Goal: Task Accomplishment & Management: Complete application form

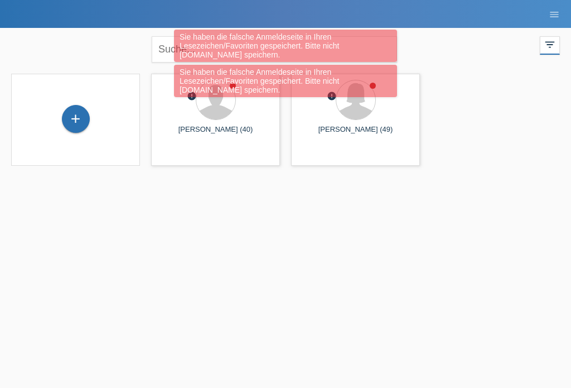
click at [73, 119] on div "+" at bounding box center [75, 118] width 27 height 19
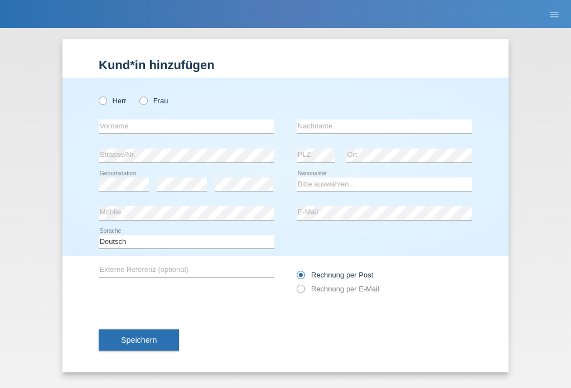
click at [138, 95] on icon at bounding box center [138, 95] width 0 height 0
click at [142, 101] on input "Frau" at bounding box center [142, 99] width 7 height 7
radio input "true"
click at [119, 127] on input "text" at bounding box center [187, 126] width 176 height 14
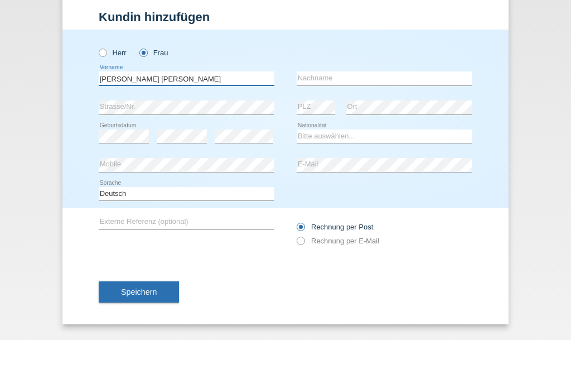
type input "[PERSON_NAME] [PERSON_NAME]"
click at [434, 119] on input "text" at bounding box center [385, 126] width 176 height 14
type input "Steyskal"
click at [114, 198] on div "error Mobile" at bounding box center [187, 212] width 176 height 29
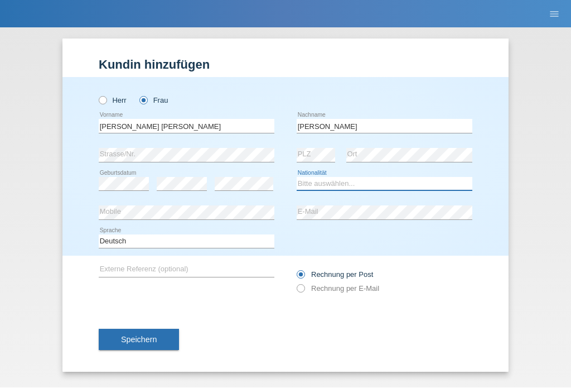
click at [412, 184] on select "Bitte auswählen... Schweiz Deutschland Liechtenstein Österreich ------------ Af…" at bounding box center [385, 183] width 176 height 13
select select "CH"
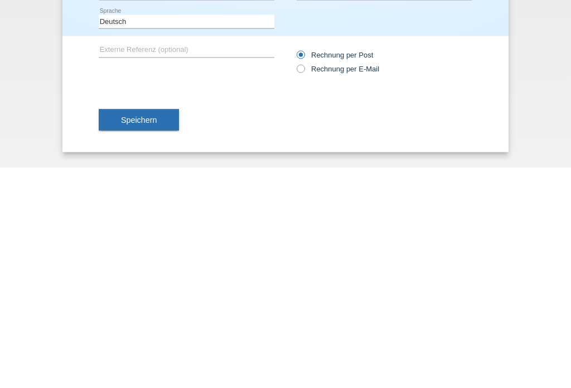
click at [154, 335] on span "Speichern" at bounding box center [139, 339] width 36 height 9
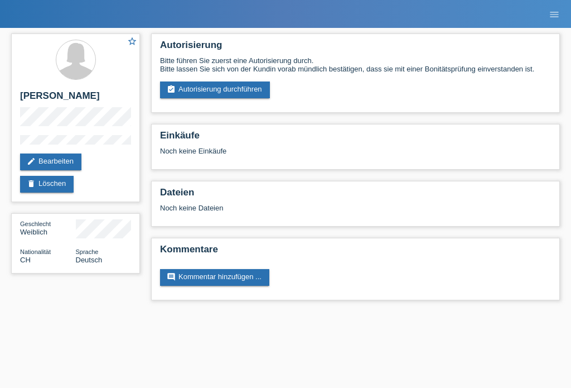
click at [246, 92] on link "assignment_turned_in Autorisierung durchführen" at bounding box center [215, 89] width 110 height 17
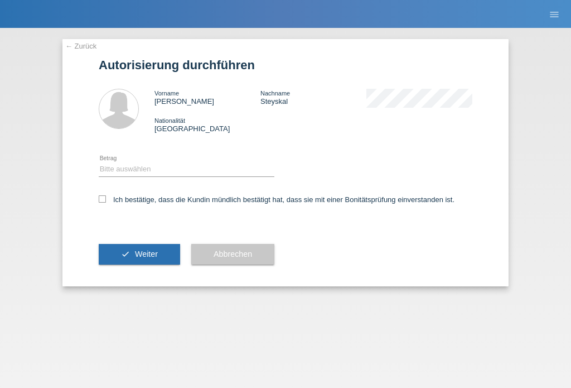
click at [225, 162] on div "Bitte auswählen CHF 1.00 - CHF 499.00 CHF 500.00 - CHF 1'999.00 CHF 2'000.00 - …" at bounding box center [187, 169] width 176 height 28
click at [206, 167] on select "Bitte auswählen CHF 1.00 - CHF 499.00 CHF 500.00 - CHF 1'999.00 CHF 2'000.00 - …" at bounding box center [187, 168] width 176 height 13
select select "2"
click at [115, 204] on label "Ich bestätige, dass die Kundin mündlich bestätigt hat, dass sie mit einer Bonit…" at bounding box center [277, 199] width 356 height 8
click at [106, 202] on input "Ich bestätige, dass die Kundin mündlich bestätigt hat, dass sie mit einer Bonit…" at bounding box center [102, 198] width 7 height 7
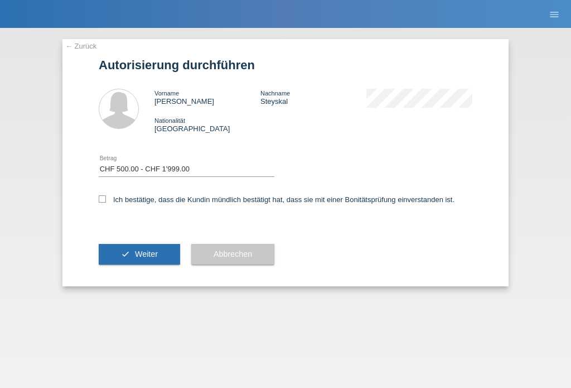
checkbox input "true"
click at [158, 258] on span "Weiter" at bounding box center [146, 253] width 23 height 9
